Goal: Task Accomplishment & Management: Use online tool/utility

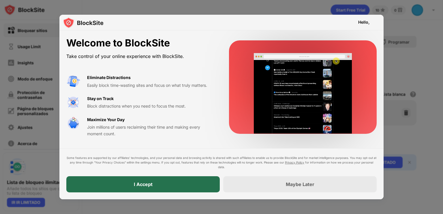
click at [139, 183] on div "I Accept" at bounding box center [143, 185] width 19 height 6
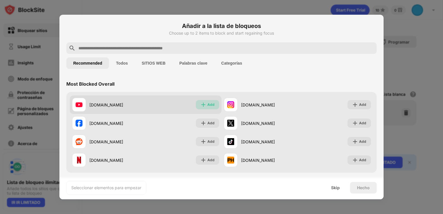
click at [211, 105] on div "Add" at bounding box center [211, 105] width 7 height 6
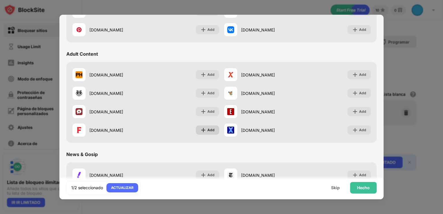
scroll to position [346, 0]
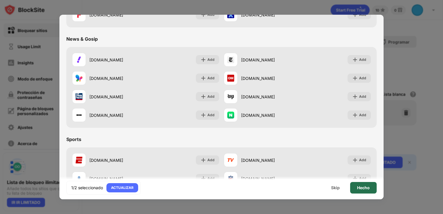
click at [363, 189] on div "Hecho" at bounding box center [363, 188] width 13 height 5
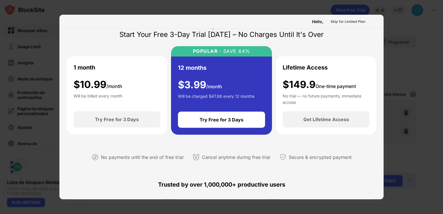
scroll to position [0, 0]
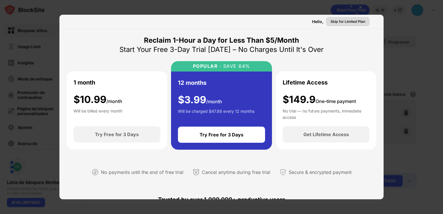
click at [339, 20] on div "Skip for Limited Plan" at bounding box center [348, 22] width 35 height 6
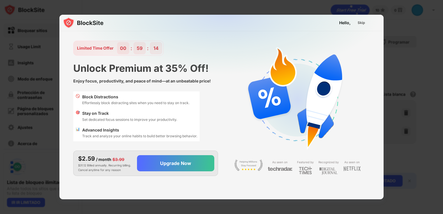
scroll to position [14, 0]
click at [365, 23] on div "Skip" at bounding box center [362, 23] width 8 height 6
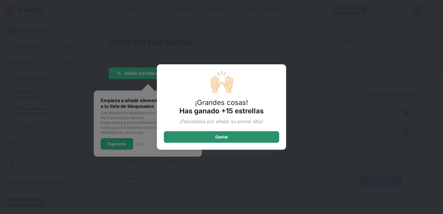
click at [223, 138] on div "Genial" at bounding box center [221, 137] width 13 height 5
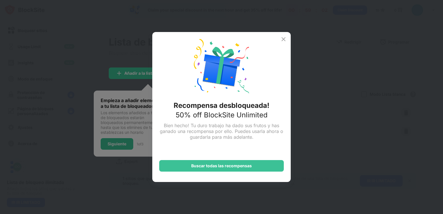
click at [285, 39] on img at bounding box center [283, 39] width 7 height 7
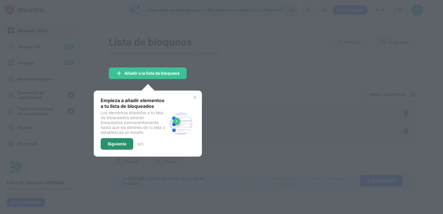
click at [117, 142] on div "Siguiente" at bounding box center [117, 144] width 19 height 5
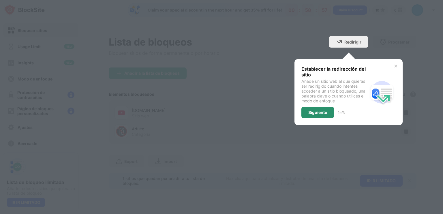
click at [329, 112] on div "Siguiente" at bounding box center [318, 113] width 33 height 12
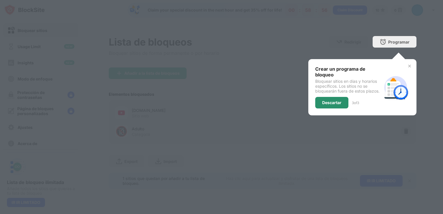
click at [338, 103] on div "Descartar" at bounding box center [331, 102] width 19 height 5
